Goal: Book appointment/travel/reservation

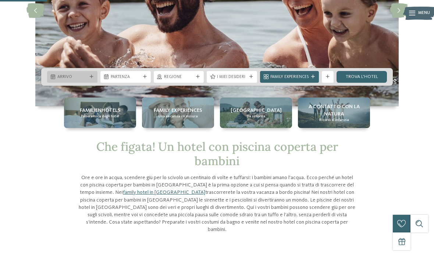
click at [80, 72] on div "Arrivo" at bounding box center [72, 77] width 50 height 12
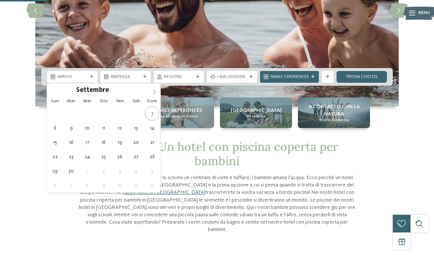
click at [152, 92] on icon at bounding box center [154, 91] width 5 height 5
click at [152, 93] on icon at bounding box center [154, 91] width 5 height 5
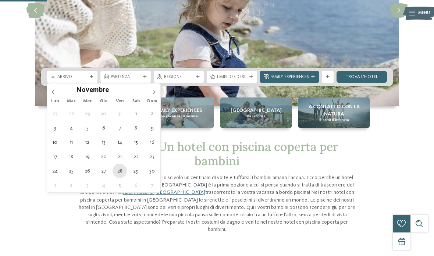
type div "[DATE]"
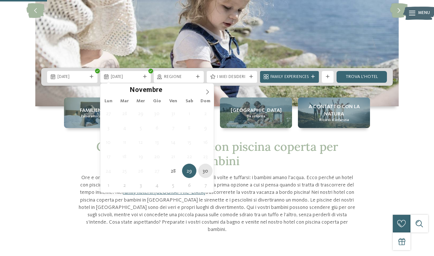
type div "[DATE]"
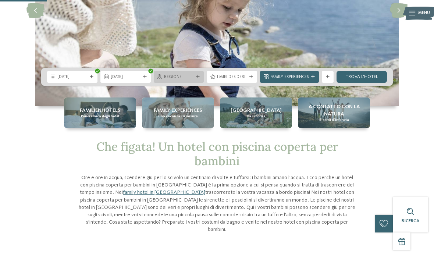
click at [200, 77] on div at bounding box center [198, 77] width 6 height 4
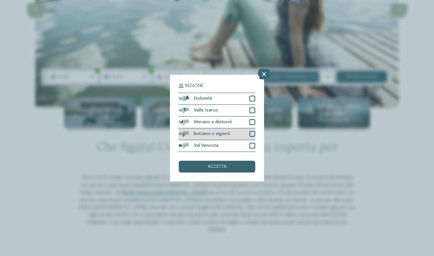
click at [254, 131] on div at bounding box center [252, 134] width 6 height 6
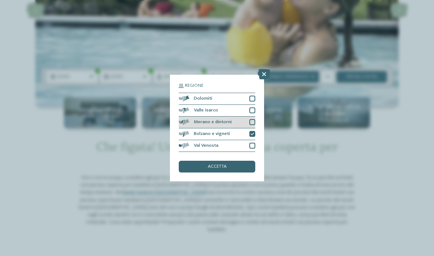
click at [251, 119] on div at bounding box center [252, 122] width 6 height 6
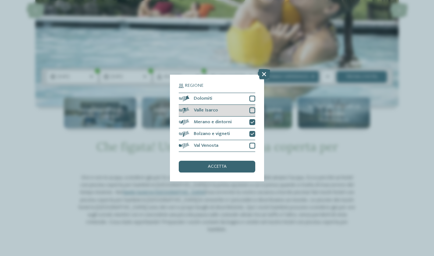
click at [255, 107] on div at bounding box center [252, 110] width 6 height 6
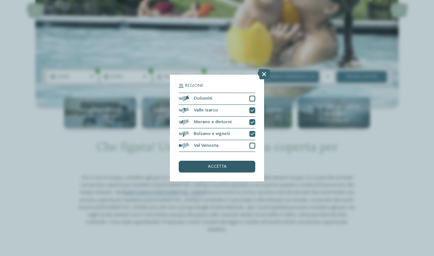
click at [231, 161] on div "accetta" at bounding box center [217, 167] width 77 height 12
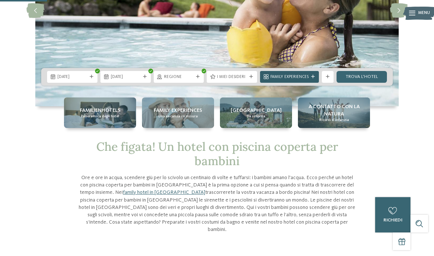
click at [312, 78] on icon at bounding box center [313, 77] width 4 height 4
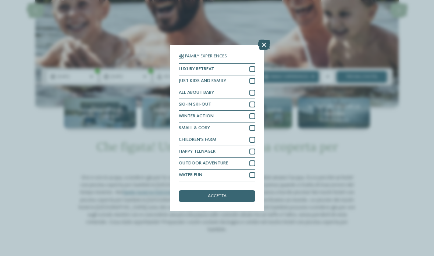
click at [262, 40] on icon at bounding box center [264, 45] width 13 height 10
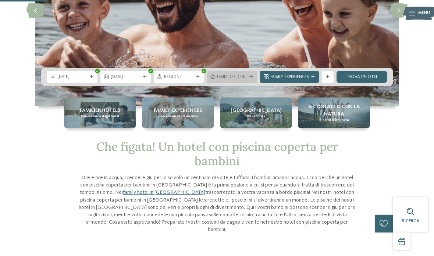
click at [252, 77] on icon at bounding box center [251, 77] width 4 height 4
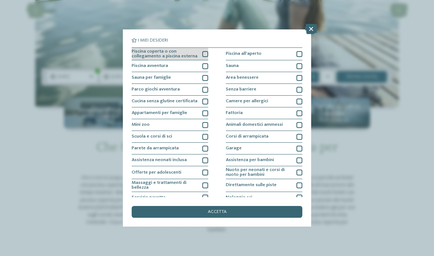
click at [208, 51] on div at bounding box center [205, 54] width 6 height 6
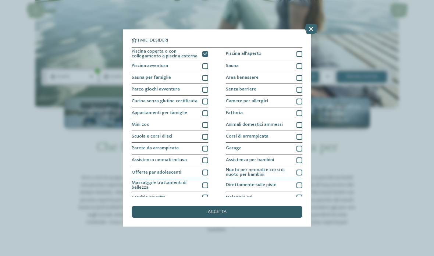
click at [224, 210] on span "accetta" at bounding box center [217, 212] width 19 height 5
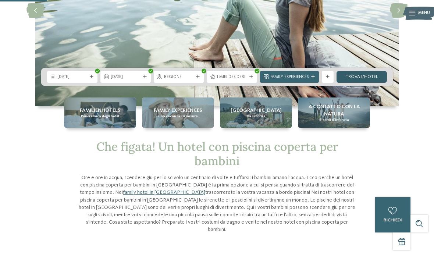
click at [376, 77] on link "trova l’hotel" at bounding box center [362, 77] width 50 height 12
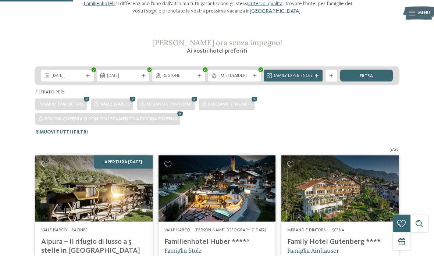
scroll to position [85, 0]
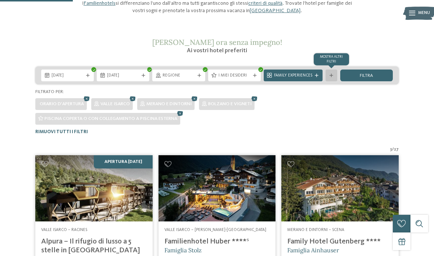
click at [332, 75] on icon at bounding box center [332, 76] width 4 height 4
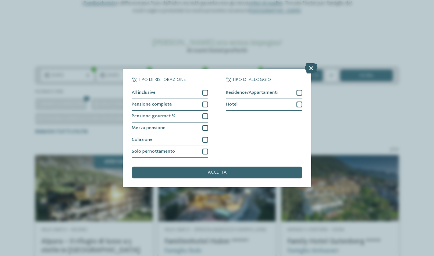
click at [309, 63] on icon at bounding box center [311, 68] width 13 height 10
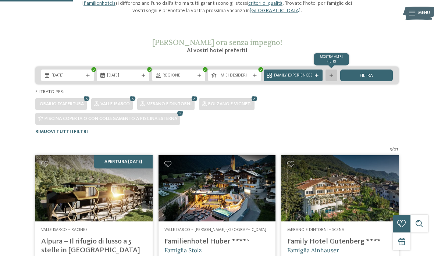
click at [332, 75] on icon at bounding box center [332, 76] width 4 height 4
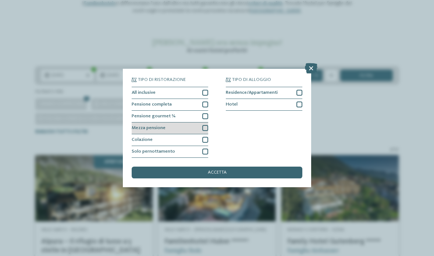
click at [207, 125] on div at bounding box center [205, 128] width 6 height 6
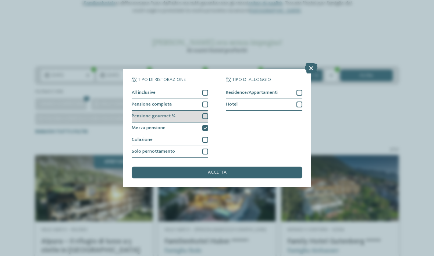
click at [207, 113] on div at bounding box center [205, 116] width 6 height 6
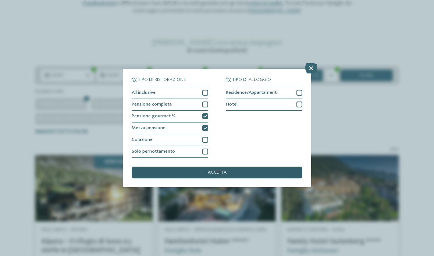
click at [259, 167] on div "accetta" at bounding box center [217, 173] width 171 height 12
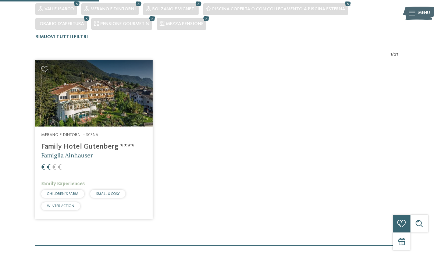
scroll to position [195, 0]
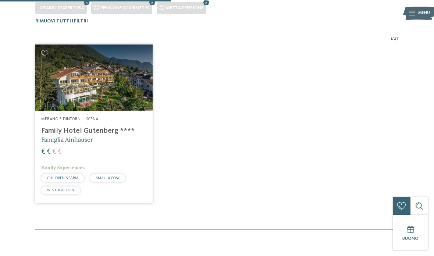
click at [118, 86] on img at bounding box center [93, 78] width 117 height 66
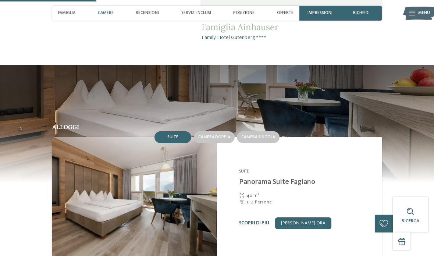
scroll to position [408, 0]
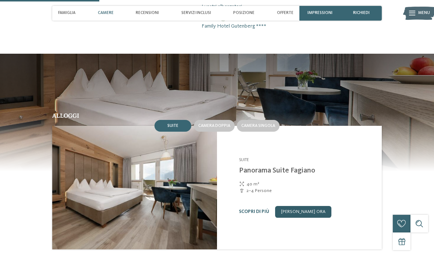
click at [318, 212] on link "[PERSON_NAME] ora" at bounding box center [303, 212] width 56 height 12
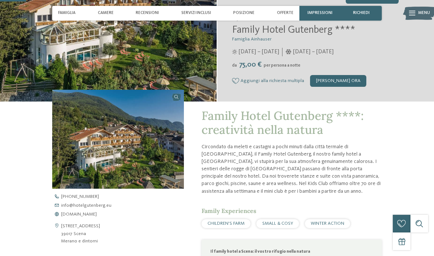
scroll to position [120, 0]
